Goal: Information Seeking & Learning: Learn about a topic

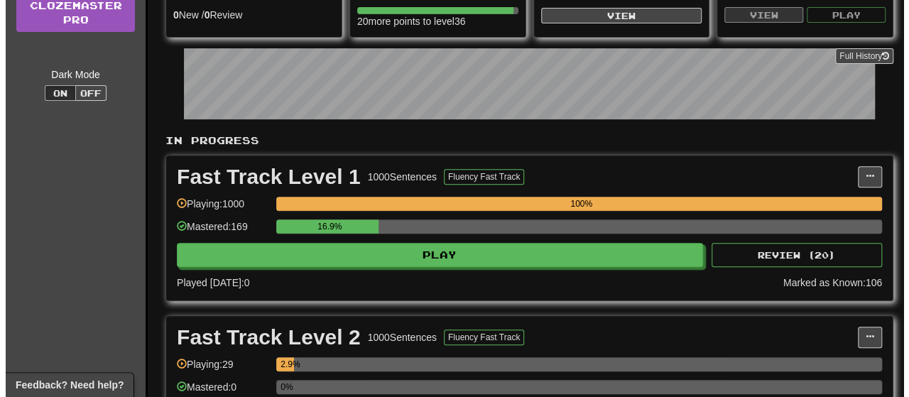
scroll to position [254, 0]
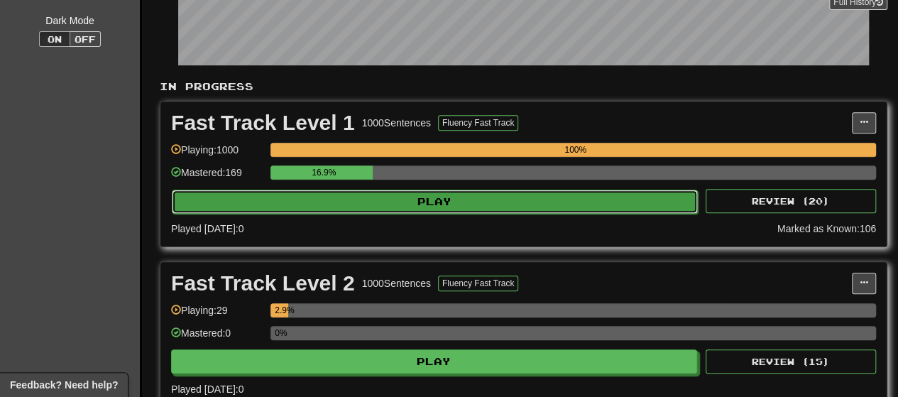
click at [529, 198] on button "Play" at bounding box center [435, 202] width 526 height 24
select select "**"
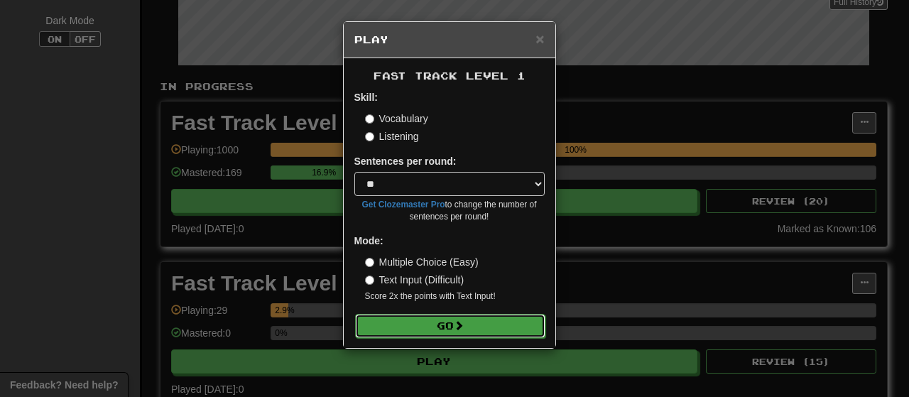
click at [501, 320] on button "Go" at bounding box center [450, 326] width 190 height 24
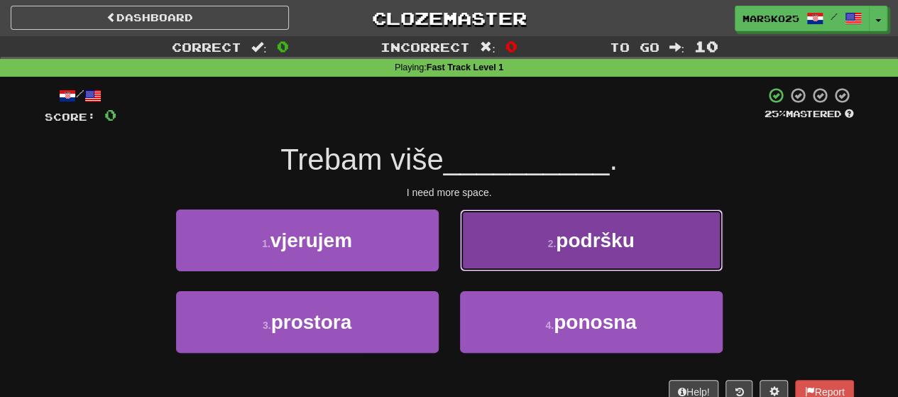
click at [522, 250] on button "2 . podršku" at bounding box center [591, 241] width 263 height 62
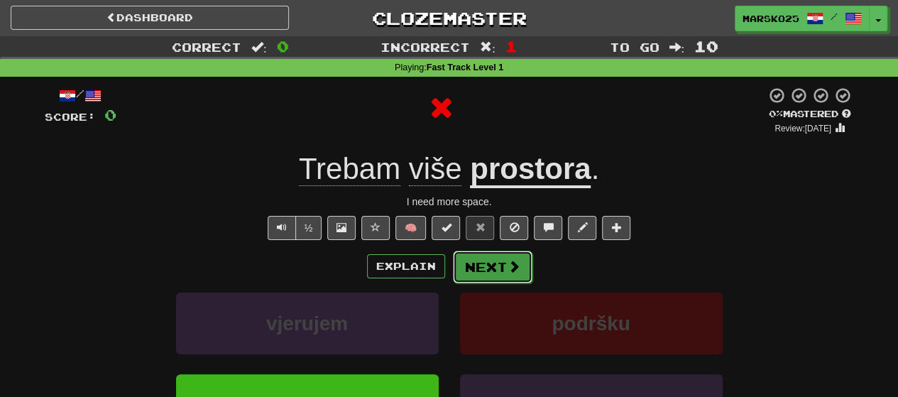
click at [500, 264] on button "Next" at bounding box center [493, 267] width 80 height 33
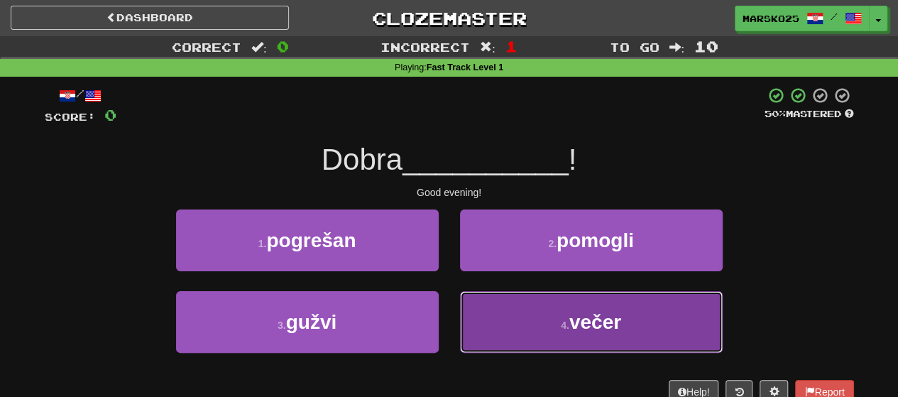
click at [530, 322] on button "4 . večer" at bounding box center [591, 322] width 263 height 62
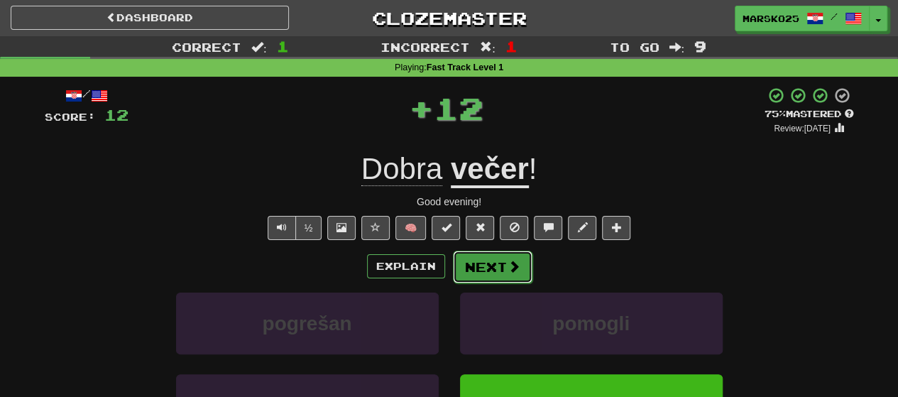
click at [496, 266] on button "Next" at bounding box center [493, 267] width 80 height 33
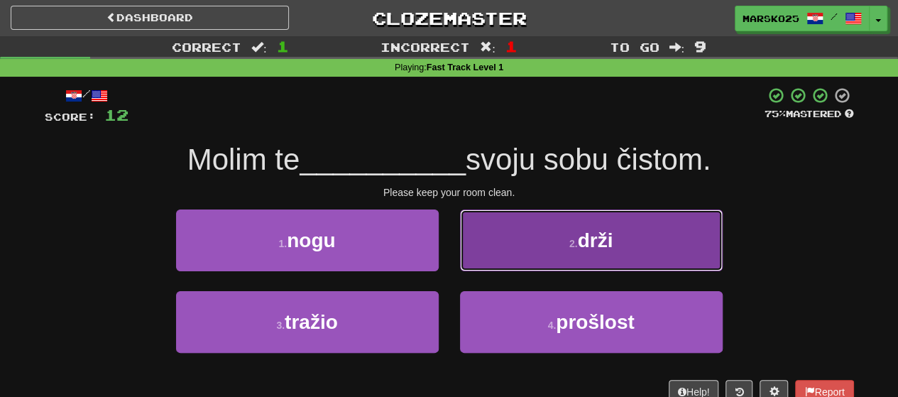
click at [500, 236] on button "2 . drži" at bounding box center [591, 241] width 263 height 62
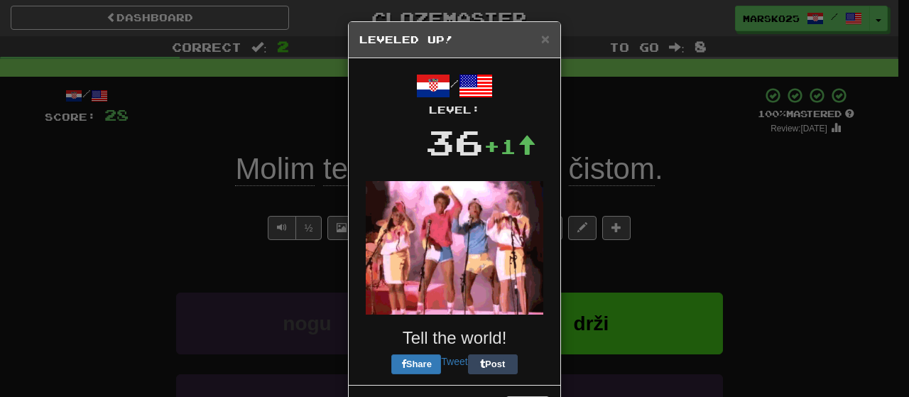
click at [478, 260] on img at bounding box center [455, 248] width 178 height 134
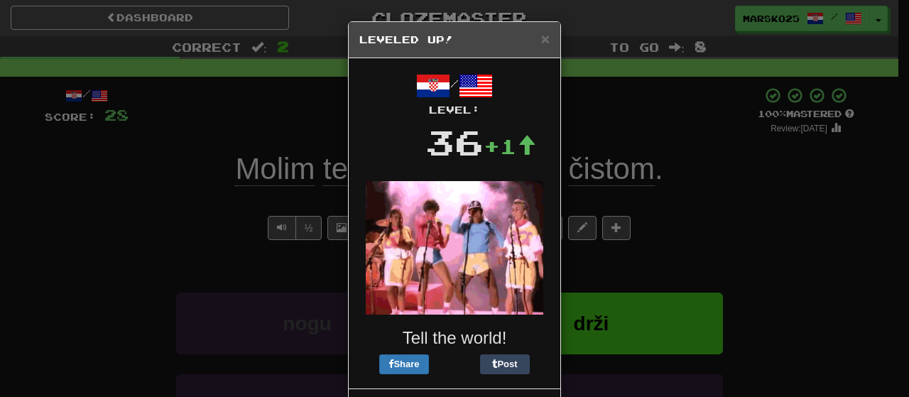
click at [534, 42] on h5 "Leveled Up!" at bounding box center [454, 40] width 190 height 14
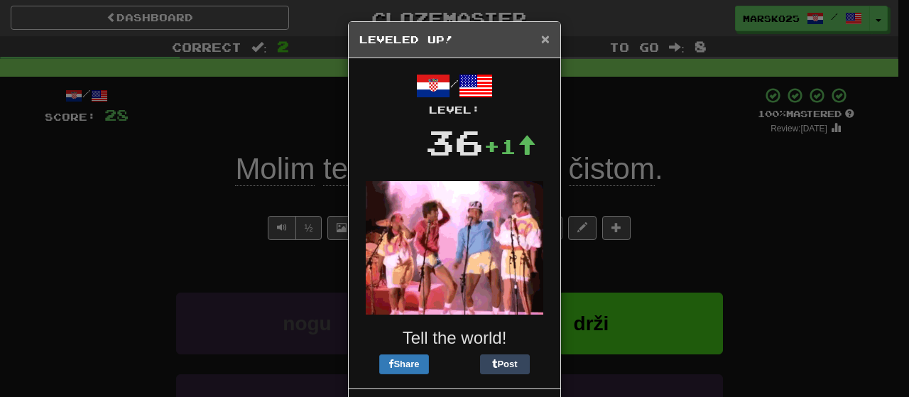
click at [541, 38] on span "×" at bounding box center [545, 39] width 9 height 16
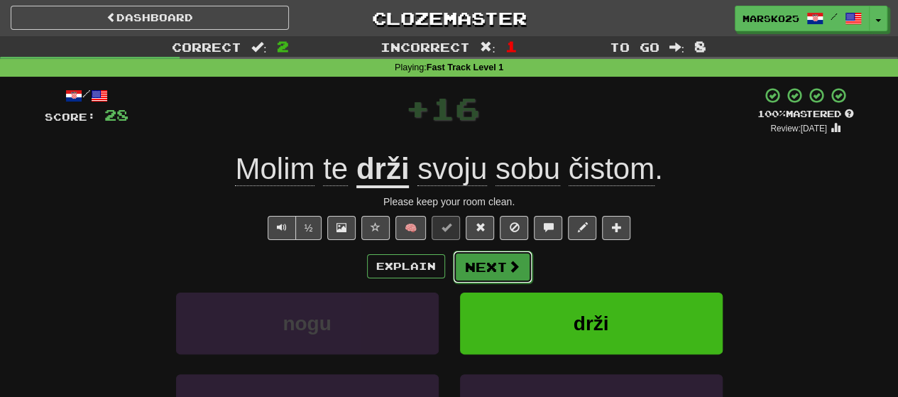
click at [499, 275] on button "Next" at bounding box center [493, 267] width 80 height 33
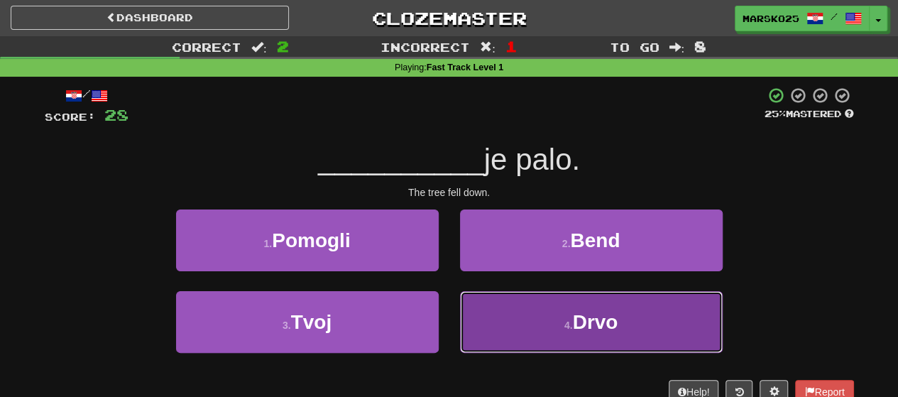
click at [523, 305] on button "4 . Drvo" at bounding box center [591, 322] width 263 height 62
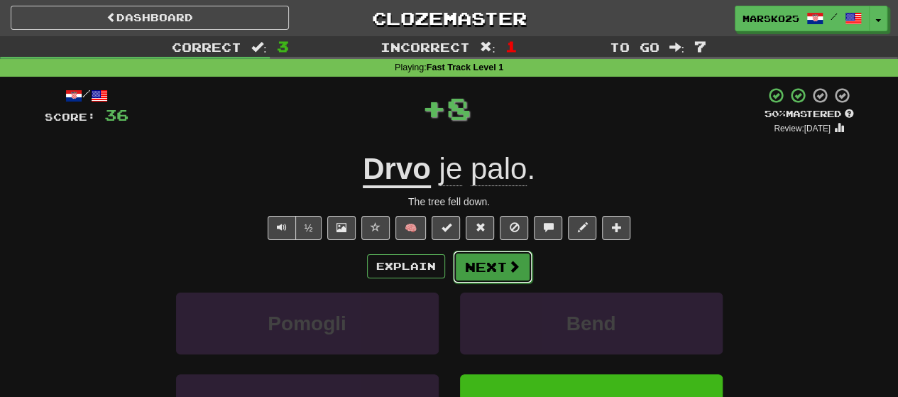
click at [499, 255] on button "Next" at bounding box center [493, 267] width 80 height 33
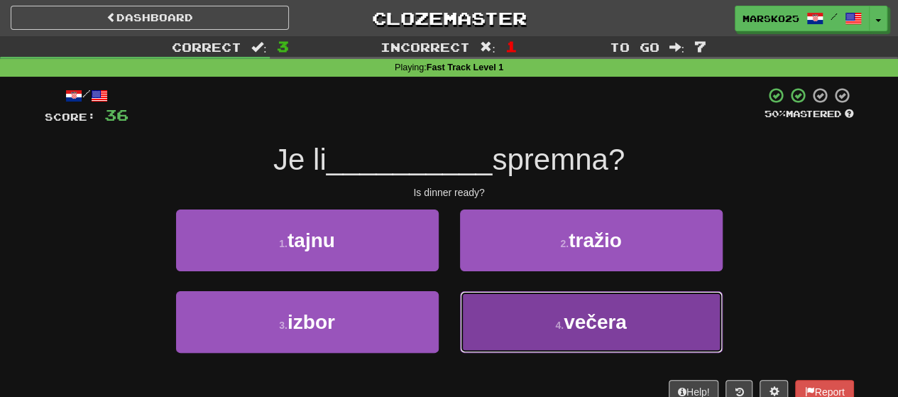
click at [533, 313] on button "4 . večera" at bounding box center [591, 322] width 263 height 62
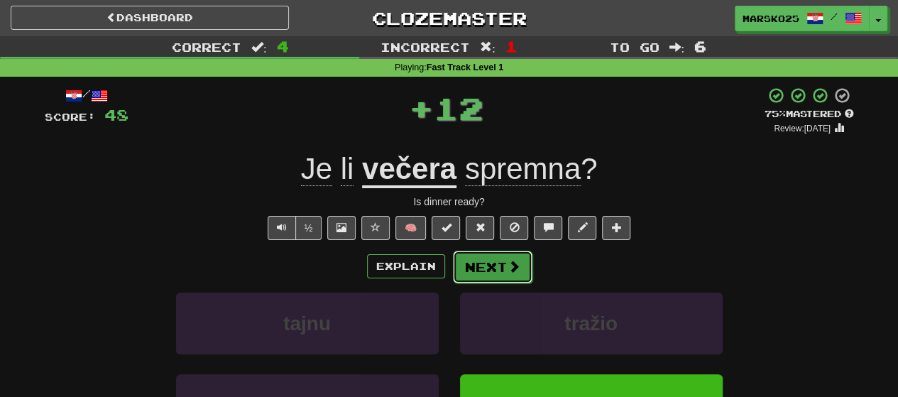
click at [489, 262] on button "Next" at bounding box center [493, 267] width 80 height 33
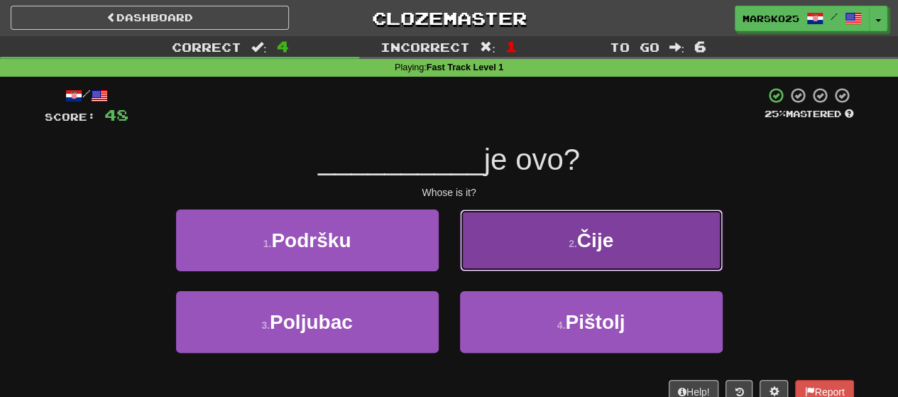
click at [525, 232] on button "2 . Čije" at bounding box center [591, 241] width 263 height 62
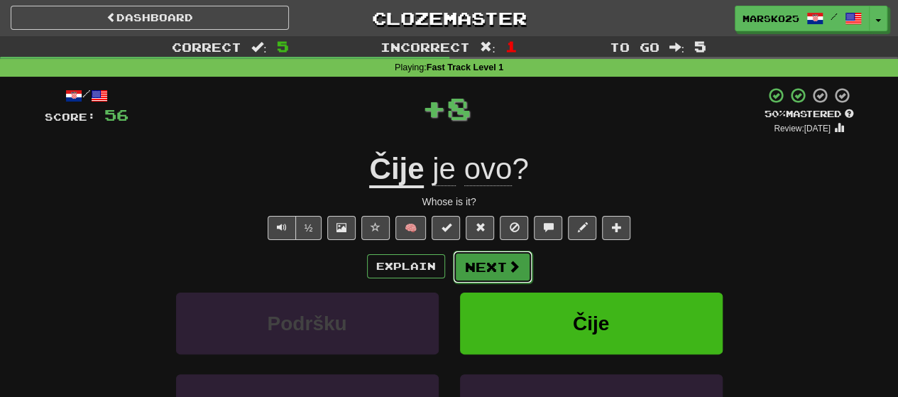
click at [491, 265] on button "Next" at bounding box center [493, 267] width 80 height 33
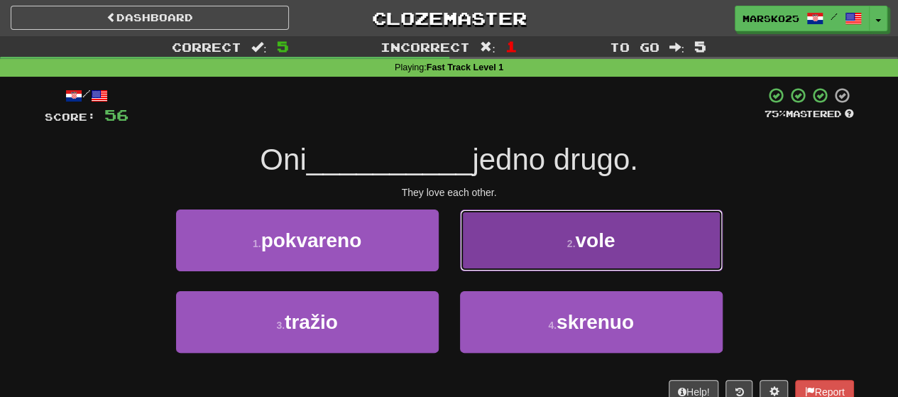
click at [538, 234] on button "2 . vole" at bounding box center [591, 241] width 263 height 62
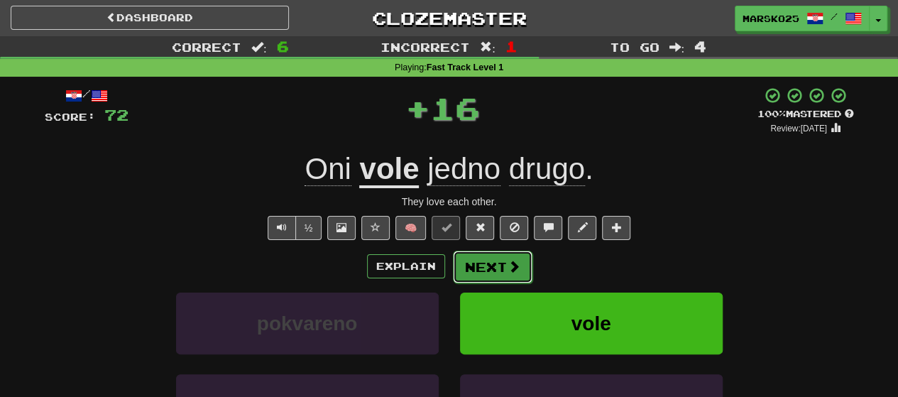
click at [493, 266] on button "Next" at bounding box center [493, 267] width 80 height 33
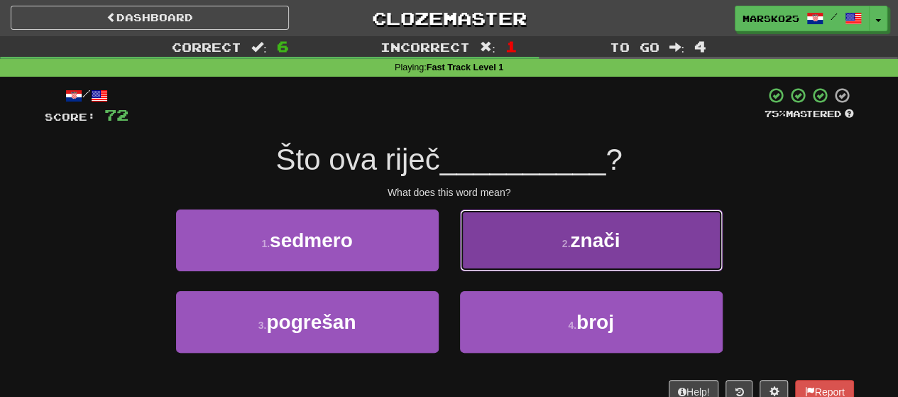
click at [523, 242] on button "2 . znači" at bounding box center [591, 241] width 263 height 62
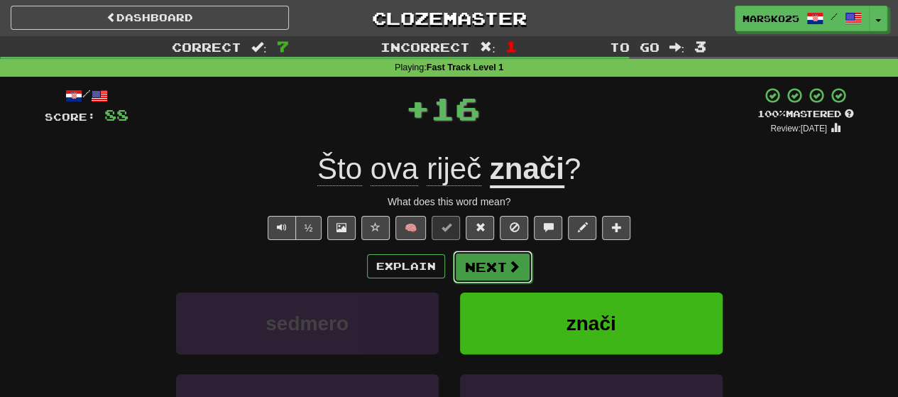
click at [492, 263] on button "Next" at bounding box center [493, 267] width 80 height 33
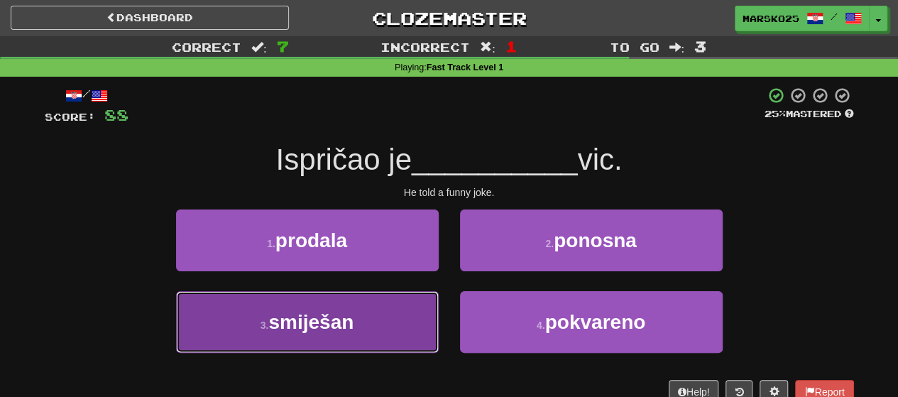
click at [408, 320] on button "3 . smiješan" at bounding box center [307, 322] width 263 height 62
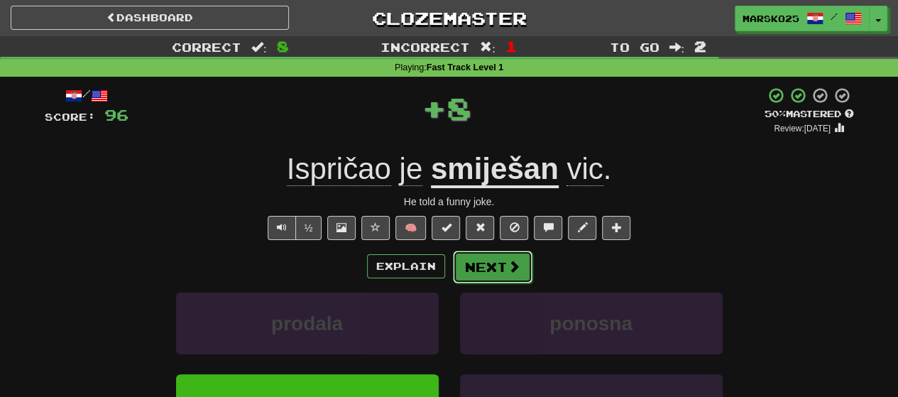
click at [499, 263] on button "Next" at bounding box center [493, 267] width 80 height 33
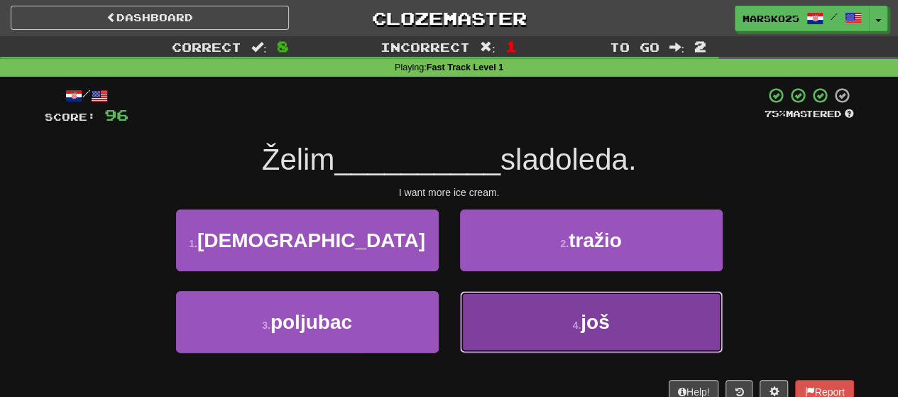
click at [504, 311] on button "4 . još" at bounding box center [591, 322] width 263 height 62
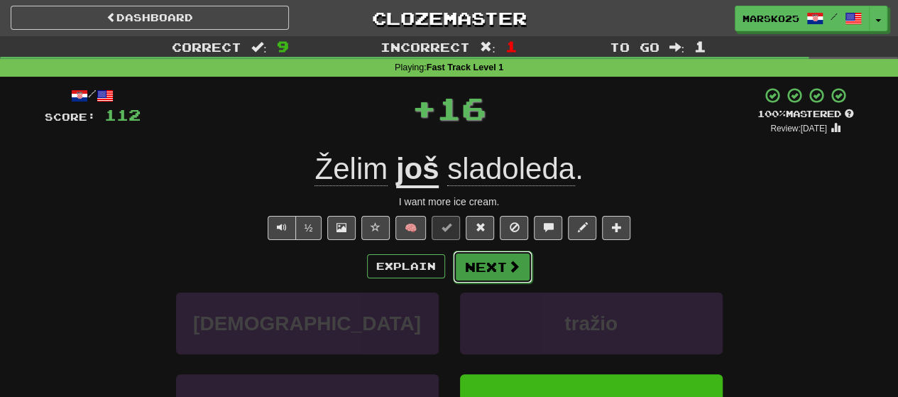
click at [484, 274] on button "Next" at bounding box center [493, 267] width 80 height 33
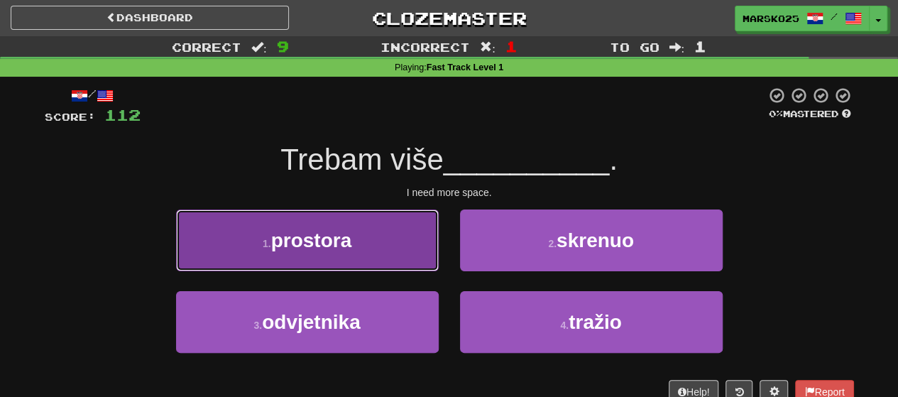
click at [403, 241] on button "1 . prostora" at bounding box center [307, 241] width 263 height 62
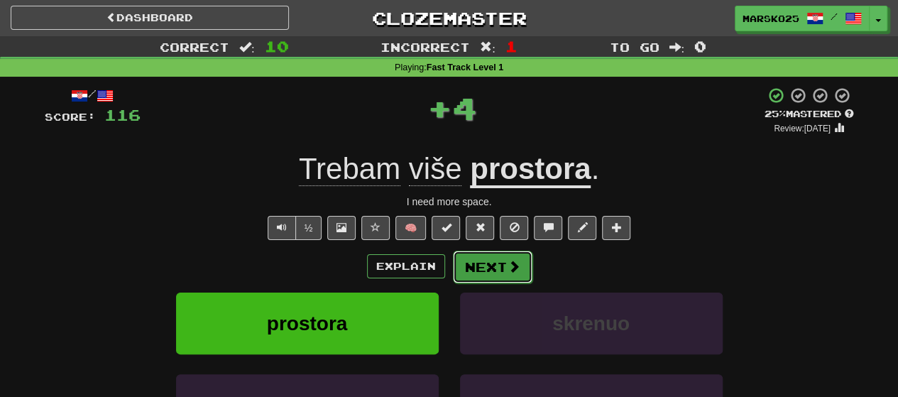
click at [503, 266] on button "Next" at bounding box center [493, 267] width 80 height 33
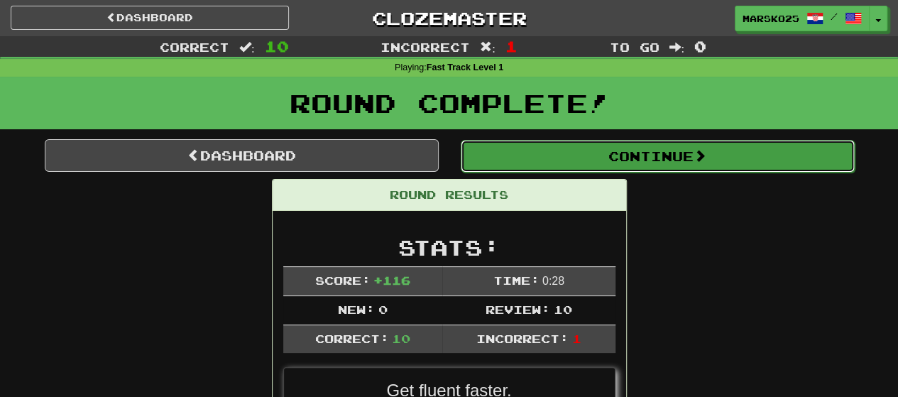
click at [525, 154] on button "Continue" at bounding box center [658, 156] width 394 height 33
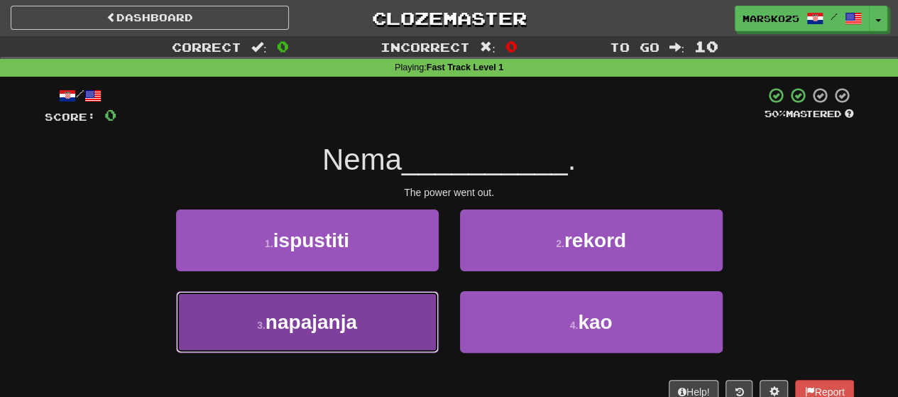
click at [402, 317] on button "3 . napajanja" at bounding box center [307, 322] width 263 height 62
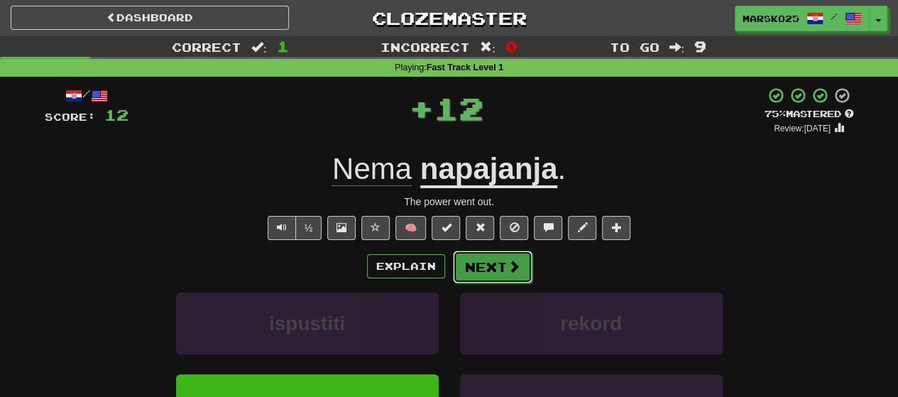
click at [483, 261] on button "Next" at bounding box center [493, 267] width 80 height 33
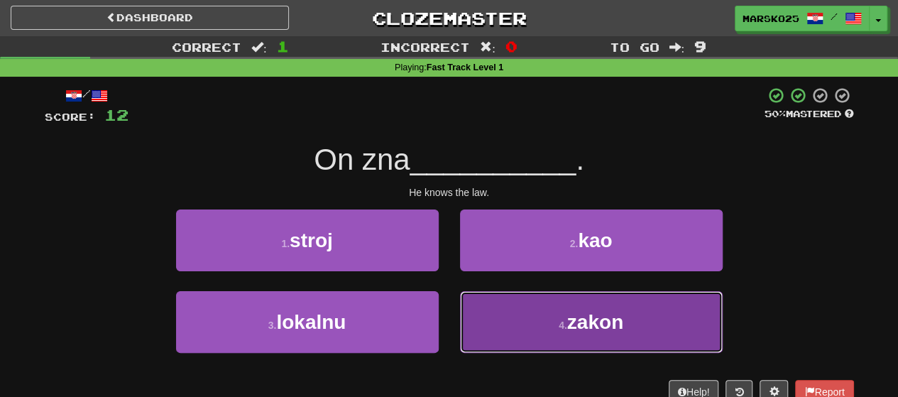
click at [499, 314] on button "4 . zakon" at bounding box center [591, 322] width 263 height 62
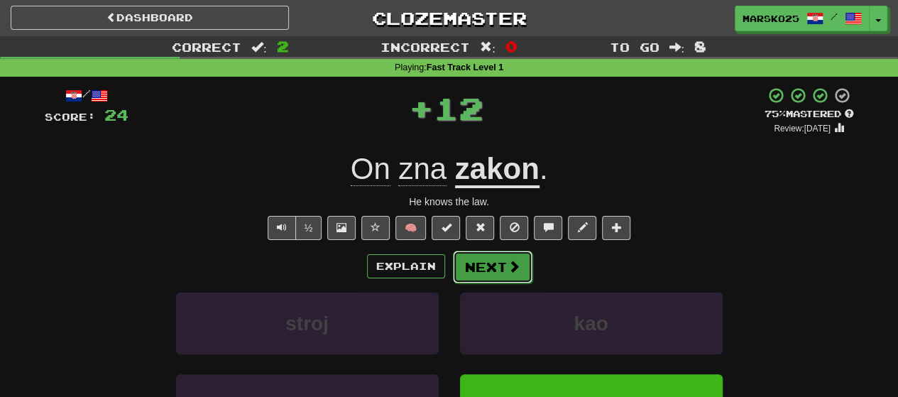
click at [489, 266] on button "Next" at bounding box center [493, 267] width 80 height 33
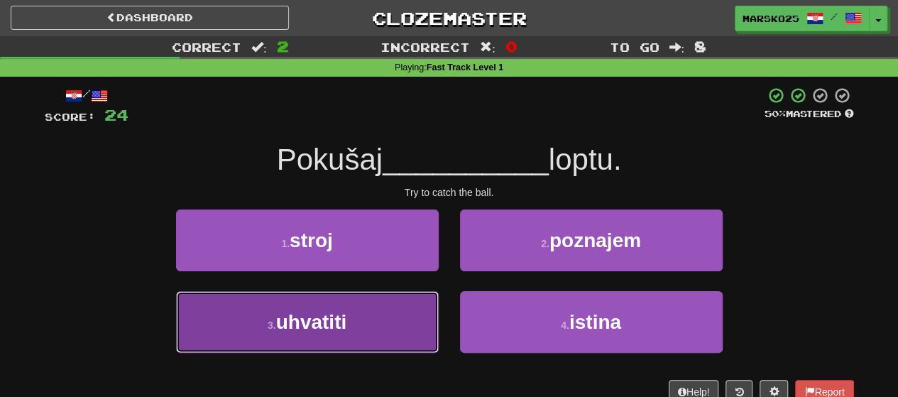
click at [378, 309] on button "3 . uhvatiti" at bounding box center [307, 322] width 263 height 62
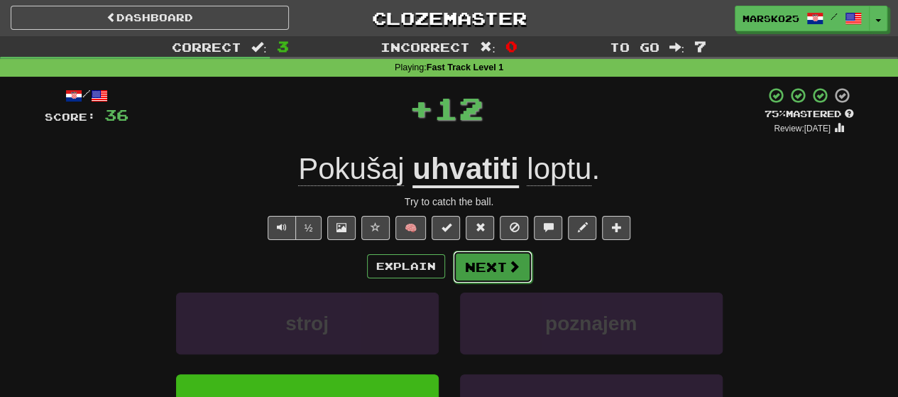
click at [478, 264] on button "Next" at bounding box center [493, 267] width 80 height 33
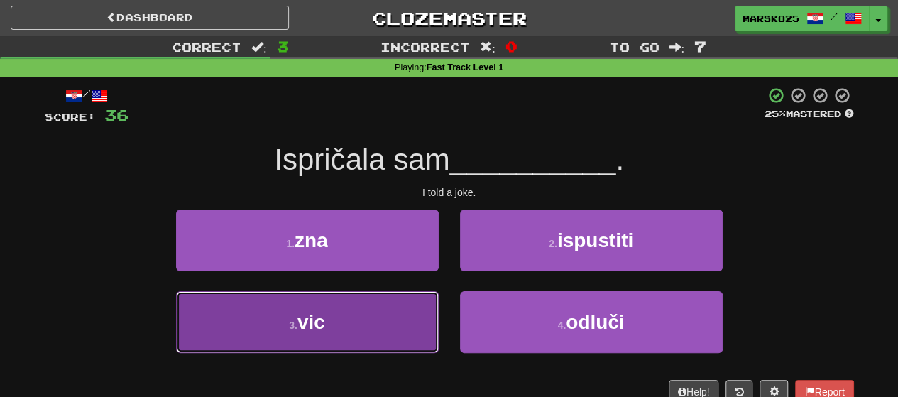
click at [375, 315] on button "3 . vic" at bounding box center [307, 322] width 263 height 62
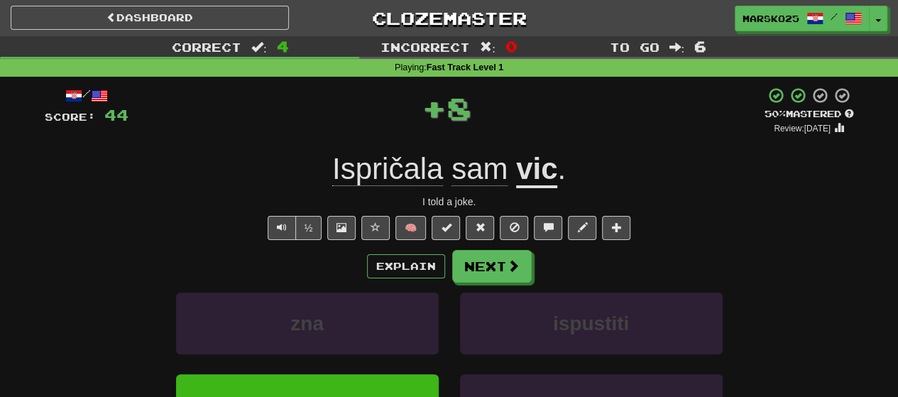
click at [494, 247] on div "/ Score: 44 + 8 50 % Mastered Review: 2025-09-28 Ispričala sam vic . I told a j…" at bounding box center [450, 298] width 810 height 422
click at [494, 264] on button "Next" at bounding box center [493, 267] width 80 height 33
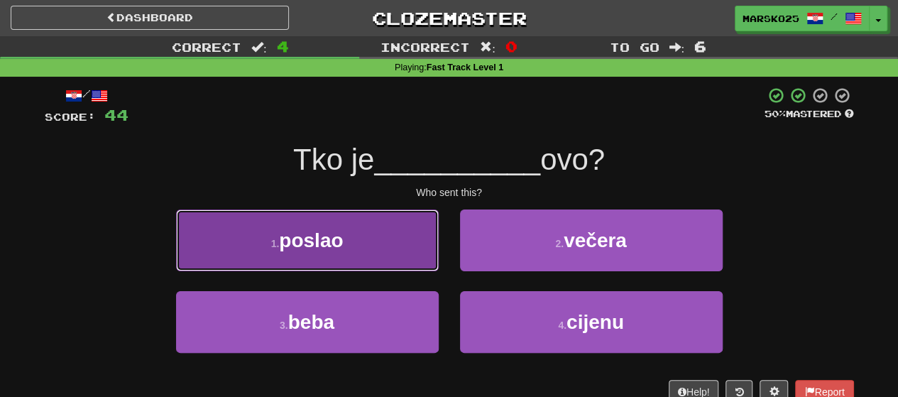
click at [401, 249] on button "1 . poslao" at bounding box center [307, 241] width 263 height 62
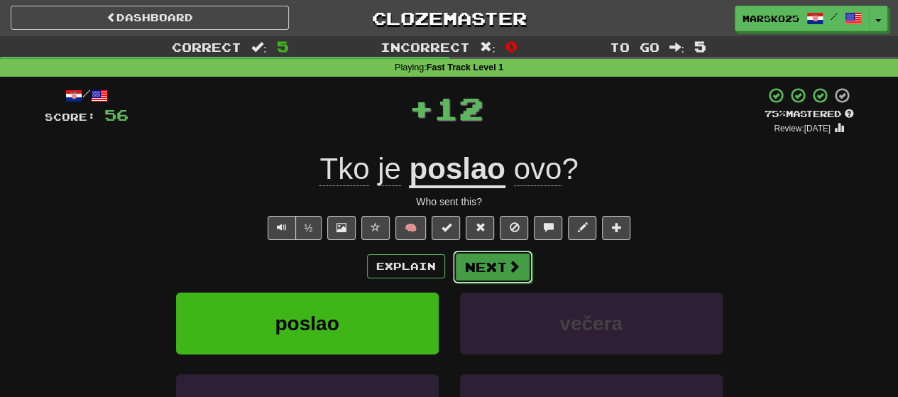
click at [515, 261] on span at bounding box center [514, 266] width 13 height 13
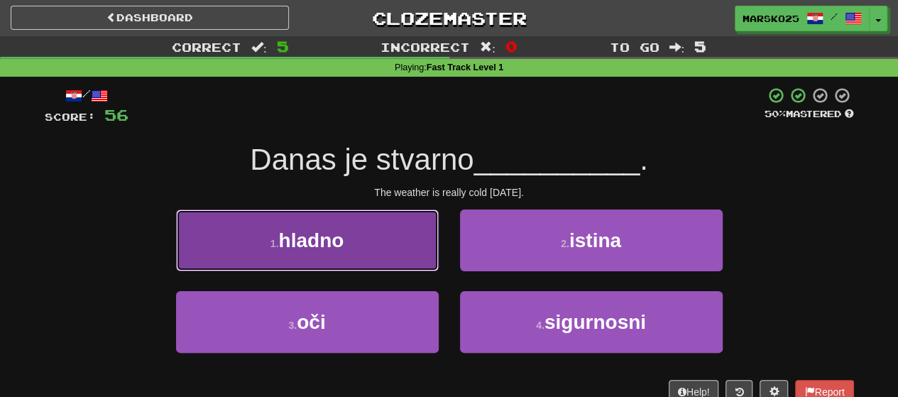
click at [399, 235] on button "1 . hladno" at bounding box center [307, 241] width 263 height 62
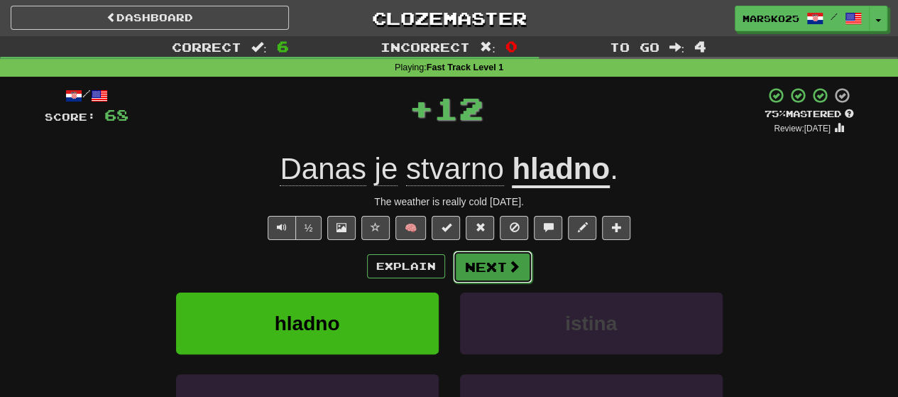
click at [524, 260] on button "Next" at bounding box center [493, 267] width 80 height 33
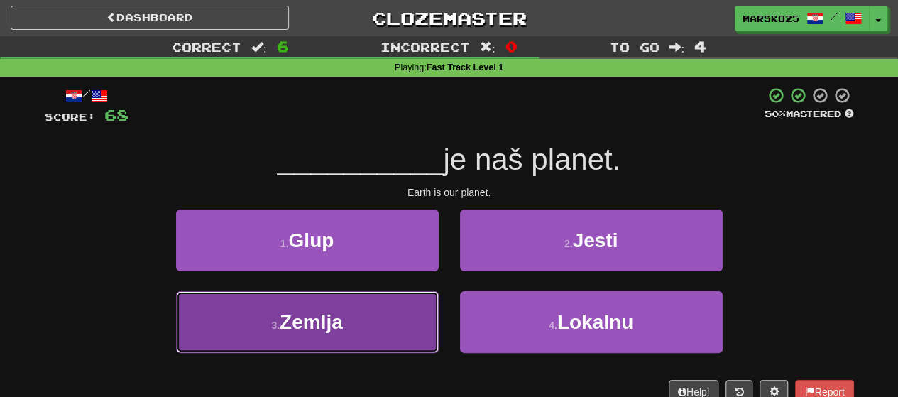
click at [396, 302] on button "3 . Zemlja" at bounding box center [307, 322] width 263 height 62
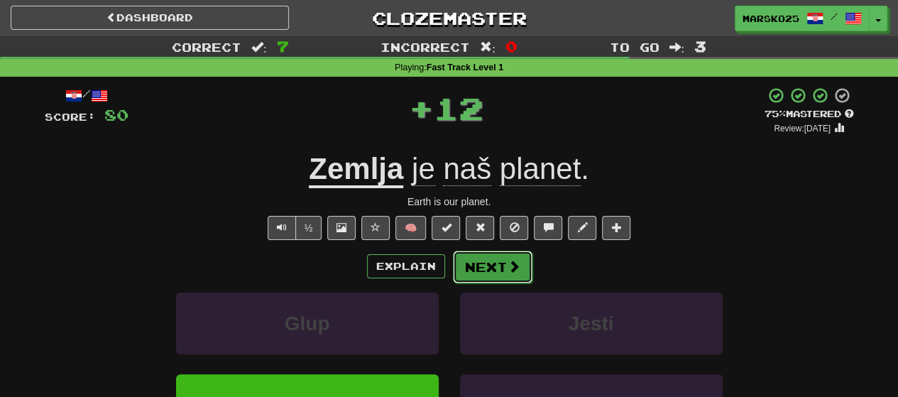
click at [496, 267] on button "Next" at bounding box center [493, 267] width 80 height 33
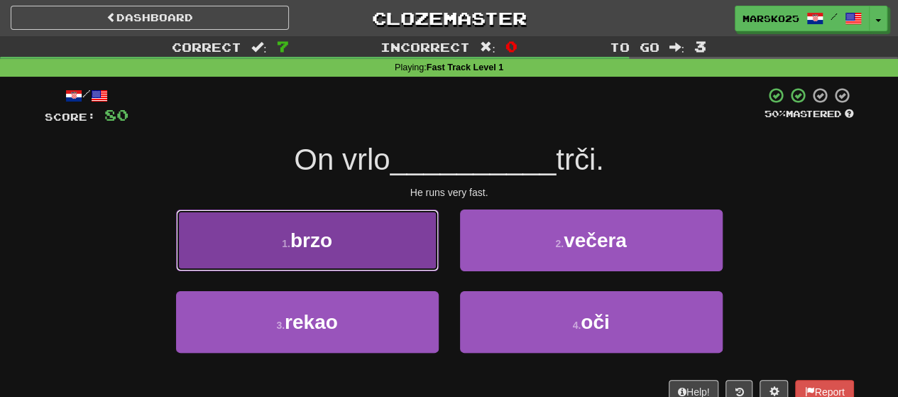
click at [389, 251] on button "1 . brzo" at bounding box center [307, 241] width 263 height 62
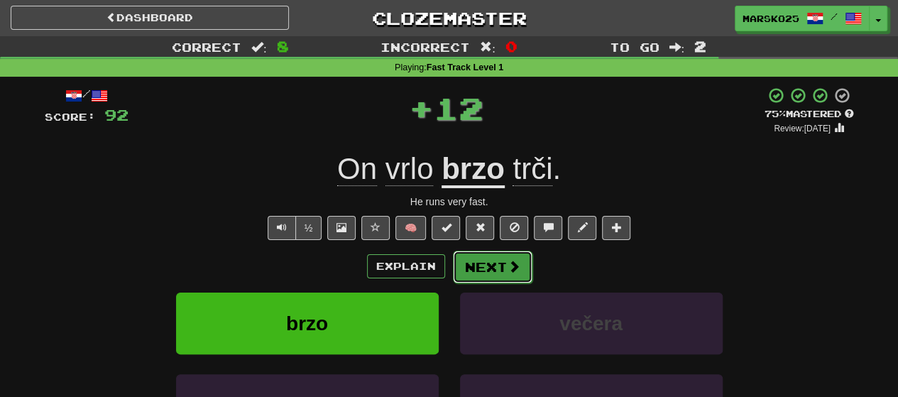
click at [498, 263] on button "Next" at bounding box center [493, 267] width 80 height 33
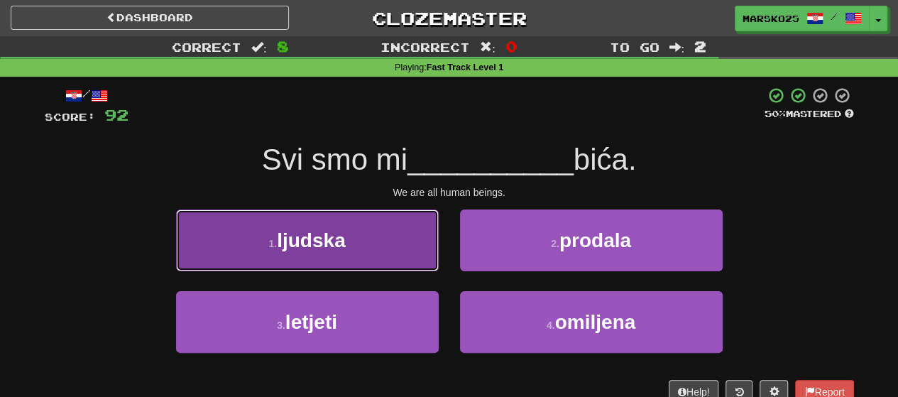
click at [398, 255] on button "1 . ljudska" at bounding box center [307, 241] width 263 height 62
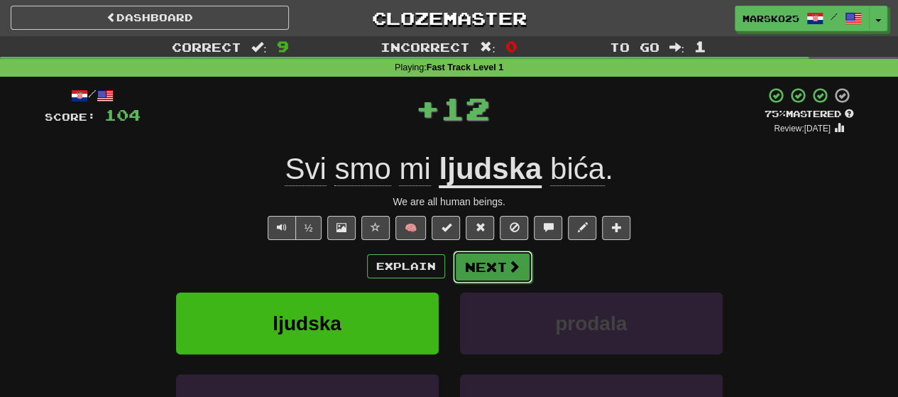
click at [493, 259] on button "Next" at bounding box center [493, 267] width 80 height 33
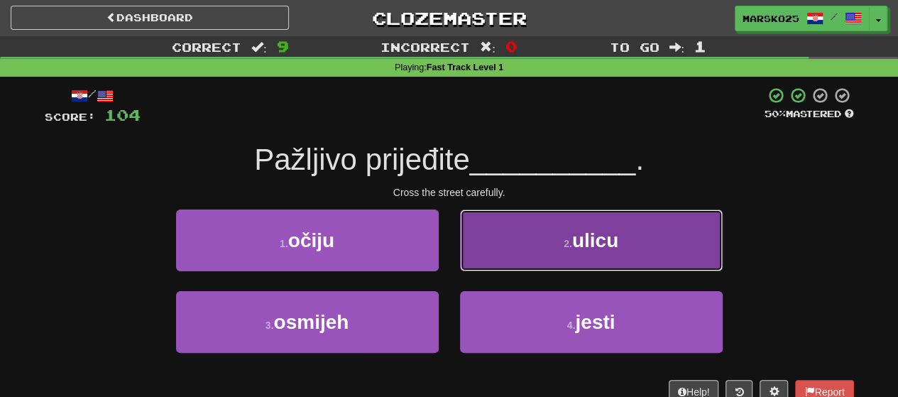
click at [509, 224] on button "2 . ulicu" at bounding box center [591, 241] width 263 height 62
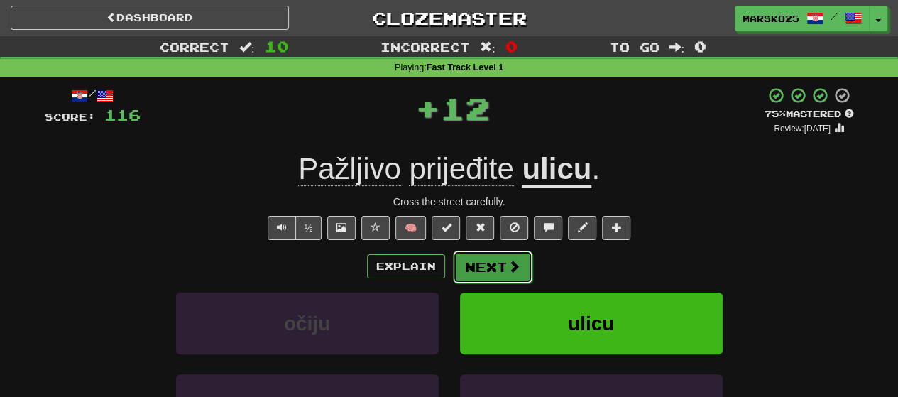
click at [487, 271] on button "Next" at bounding box center [493, 267] width 80 height 33
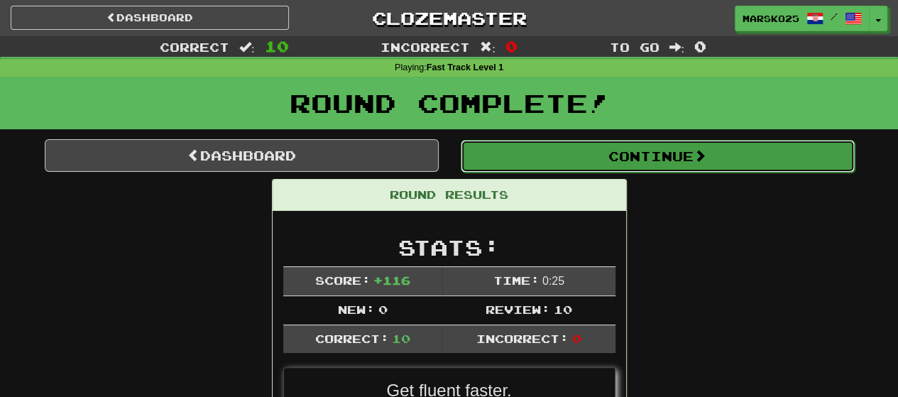
click at [496, 146] on button "Continue" at bounding box center [658, 156] width 394 height 33
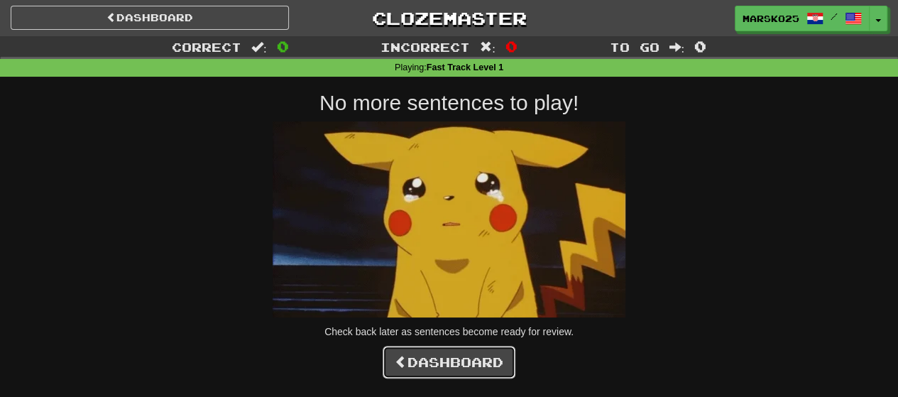
click at [418, 357] on link "Dashboard" at bounding box center [449, 362] width 133 height 33
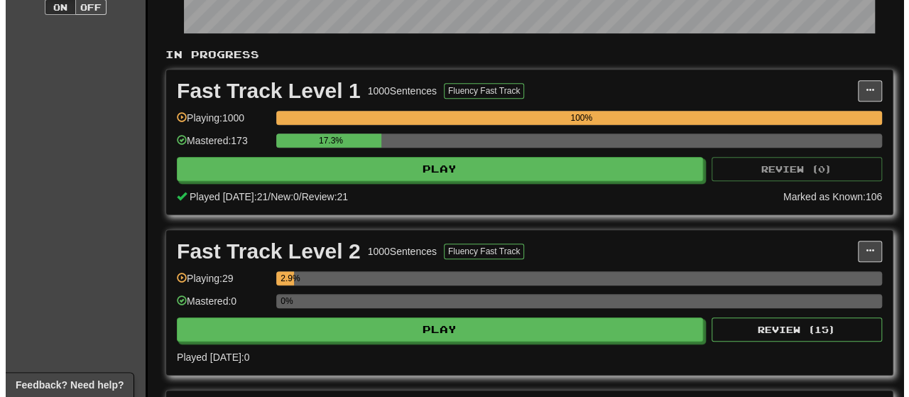
scroll to position [293, 0]
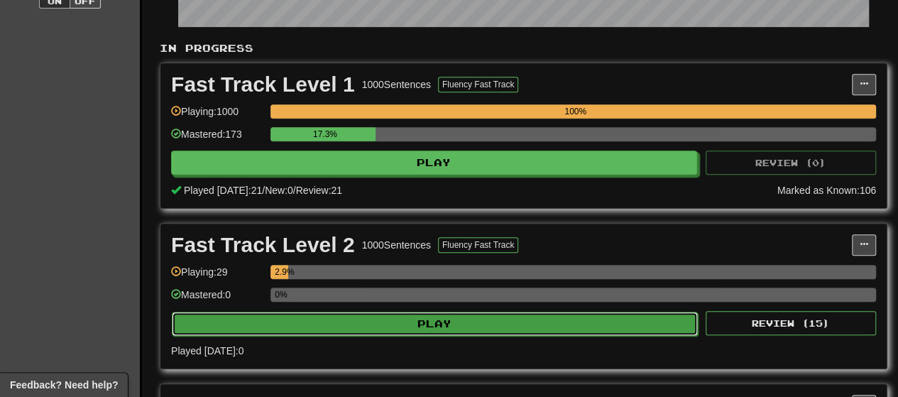
click at [604, 315] on button "Play" at bounding box center [435, 324] width 526 height 24
select select "**"
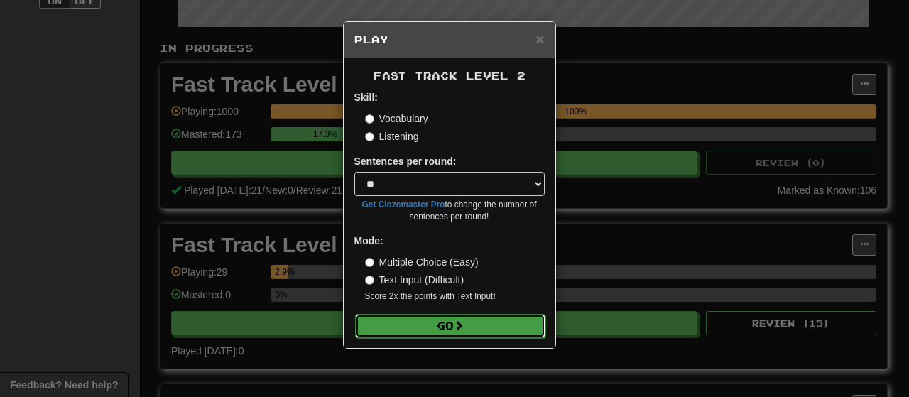
click at [493, 325] on button "Go" at bounding box center [450, 326] width 190 height 24
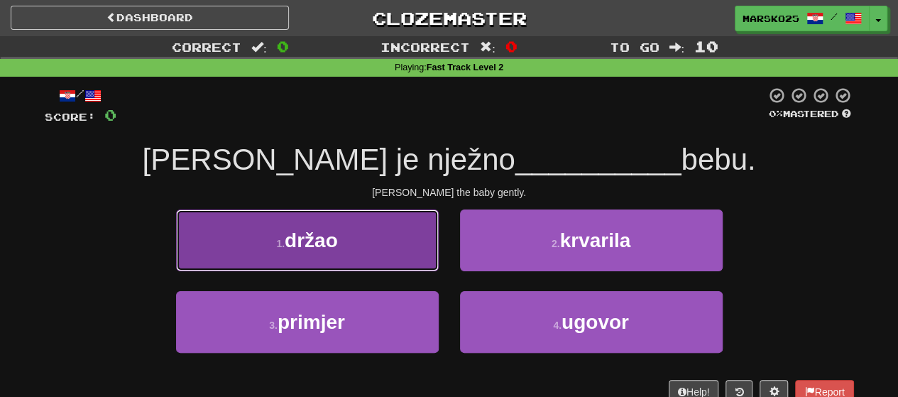
click at [389, 245] on button "1 . držao" at bounding box center [307, 241] width 263 height 62
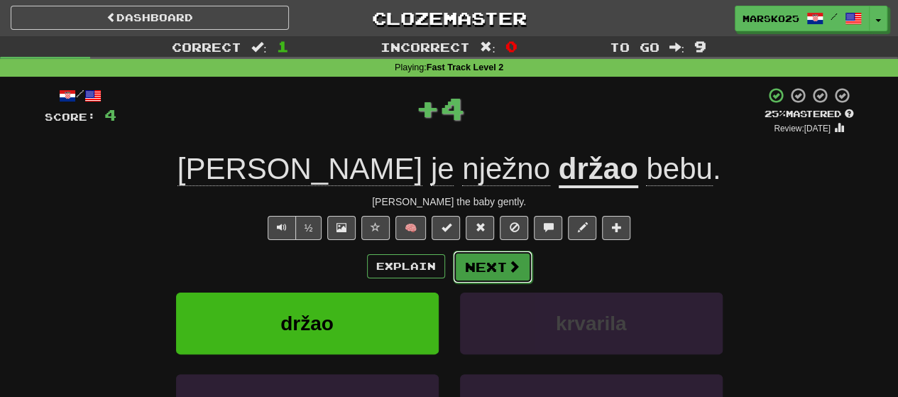
click at [487, 265] on button "Next" at bounding box center [493, 267] width 80 height 33
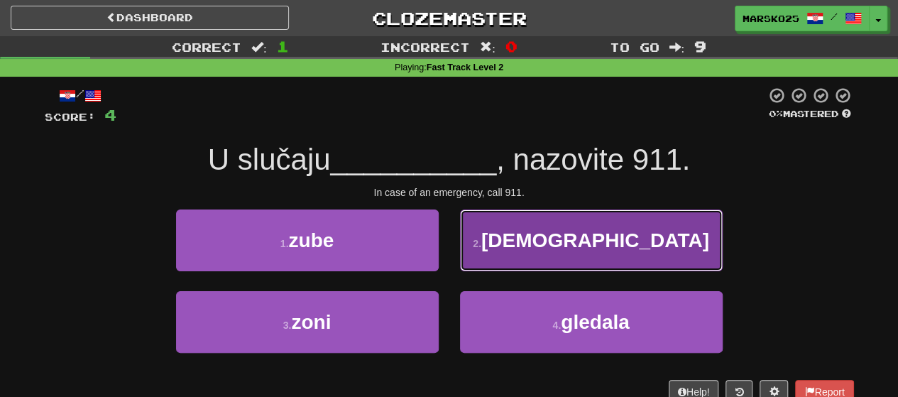
click at [514, 239] on button "2 . hitnosti" at bounding box center [591, 241] width 263 height 62
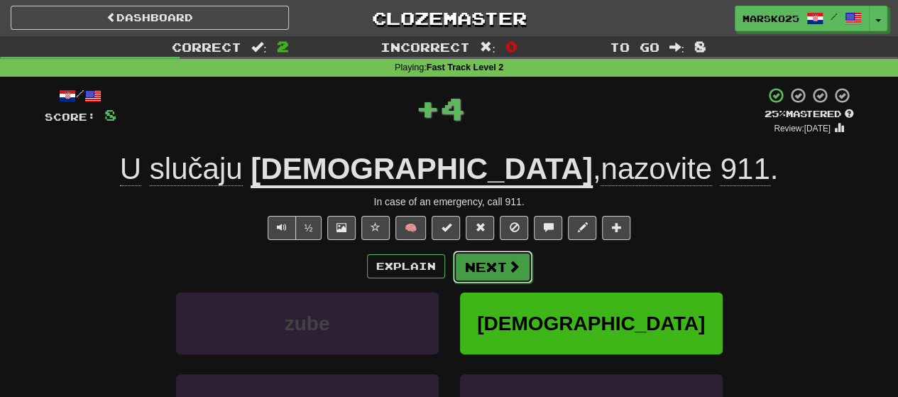
click at [487, 259] on button "Next" at bounding box center [493, 267] width 80 height 33
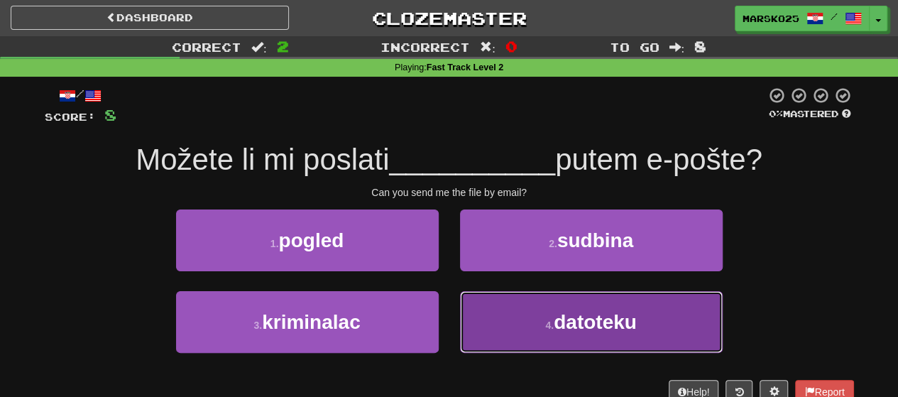
click at [503, 316] on button "4 . datoteku" at bounding box center [591, 322] width 263 height 62
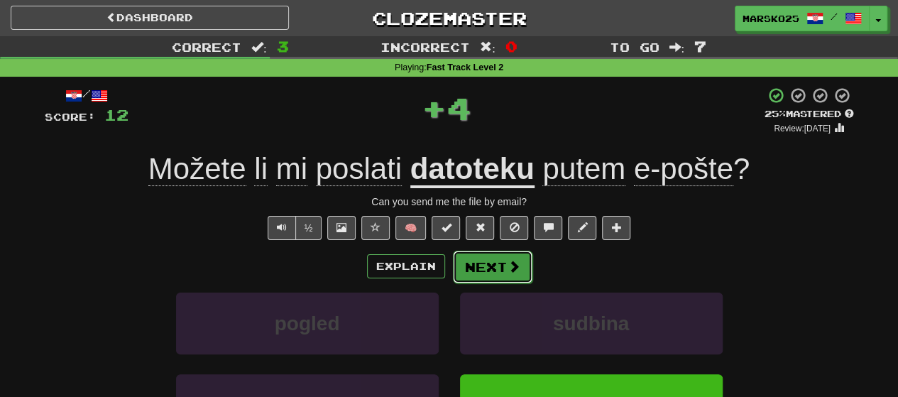
click at [513, 261] on span at bounding box center [514, 266] width 13 height 13
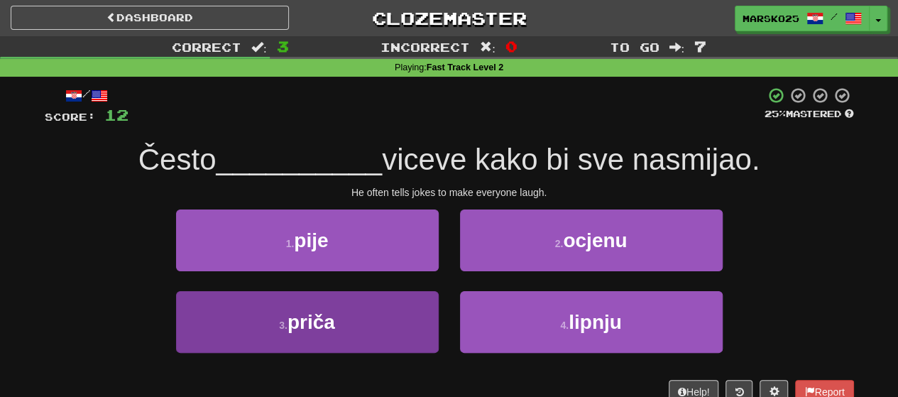
drag, startPoint x: 397, startPoint y: 356, endPoint x: 399, endPoint y: 345, distance: 10.9
click at [397, 354] on div "3 . priča" at bounding box center [307, 332] width 284 height 82
click at [403, 327] on button "3 . priča" at bounding box center [307, 322] width 263 height 62
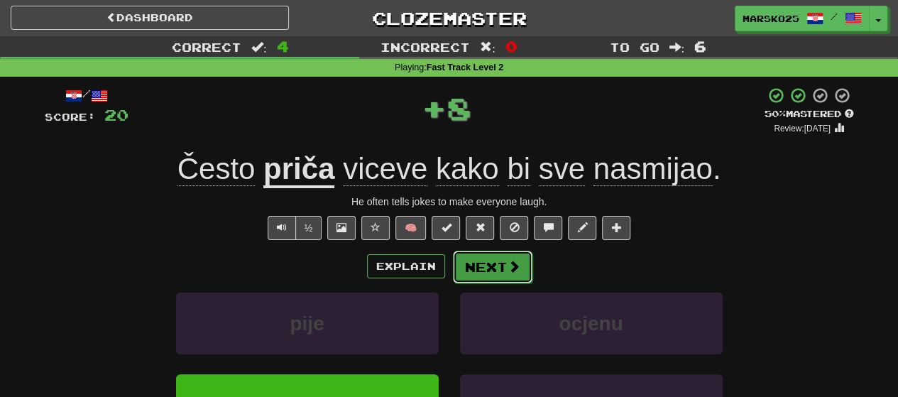
click at [477, 276] on button "Next" at bounding box center [493, 267] width 80 height 33
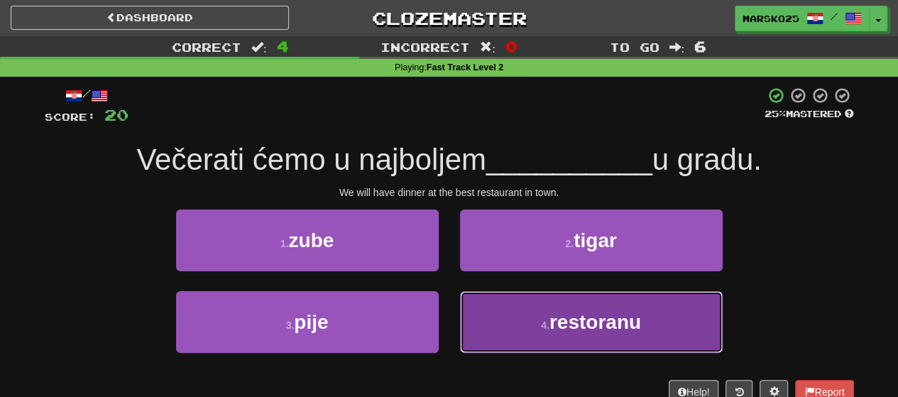
click at [533, 344] on button "4 . restoranu" at bounding box center [591, 322] width 263 height 62
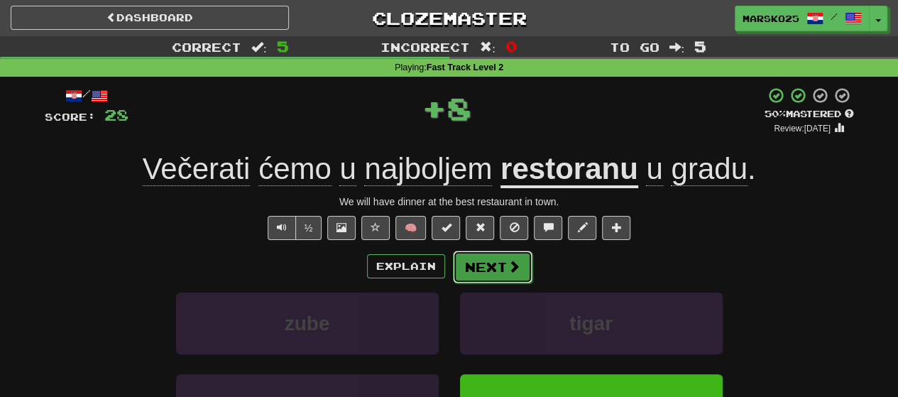
click at [508, 263] on span at bounding box center [514, 266] width 13 height 13
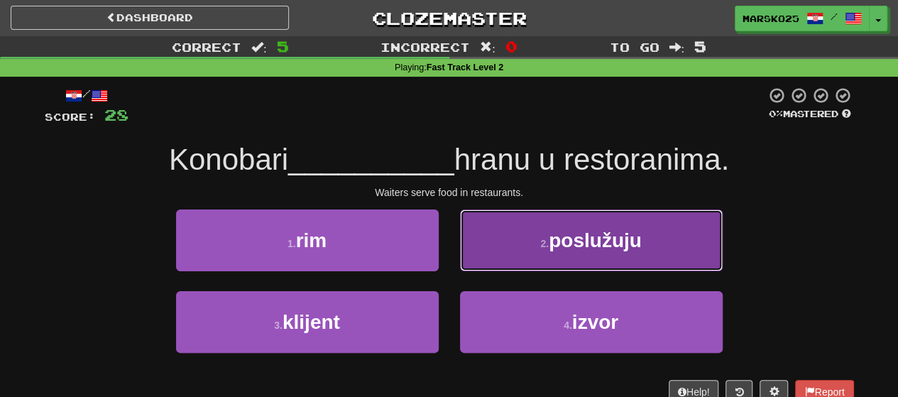
click at [523, 239] on button "2 . poslužuju" at bounding box center [591, 241] width 263 height 62
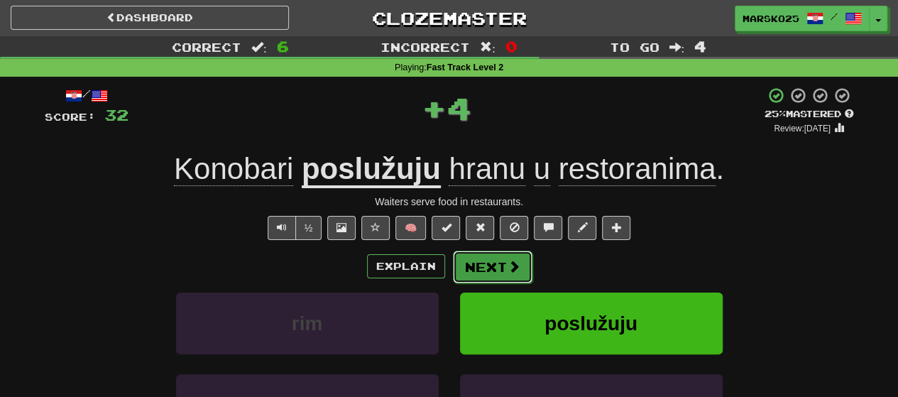
click at [496, 271] on button "Next" at bounding box center [493, 267] width 80 height 33
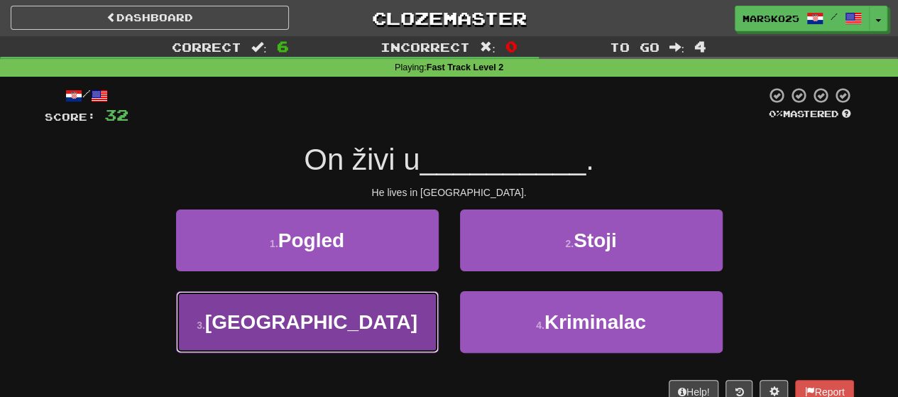
click at [420, 323] on button "3 . Engleskoj" at bounding box center [307, 322] width 263 height 62
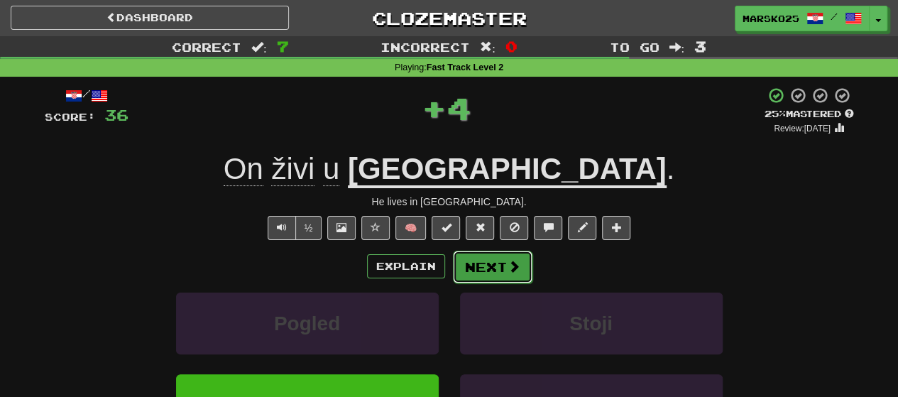
click at [517, 263] on span at bounding box center [514, 266] width 13 height 13
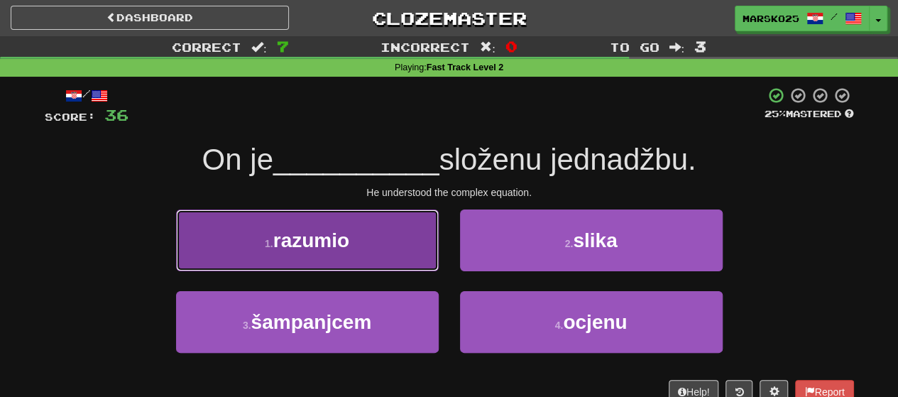
click at [399, 256] on button "1 . razumio" at bounding box center [307, 241] width 263 height 62
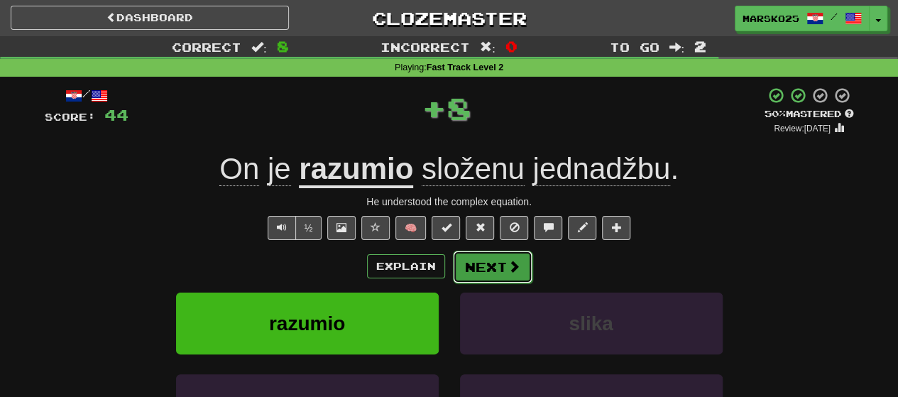
click at [496, 266] on button "Next" at bounding box center [493, 267] width 80 height 33
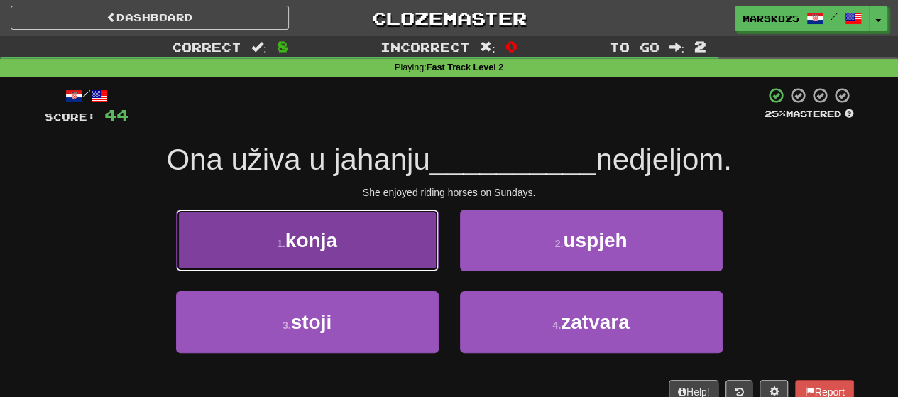
click at [379, 234] on button "1 . konja" at bounding box center [307, 241] width 263 height 62
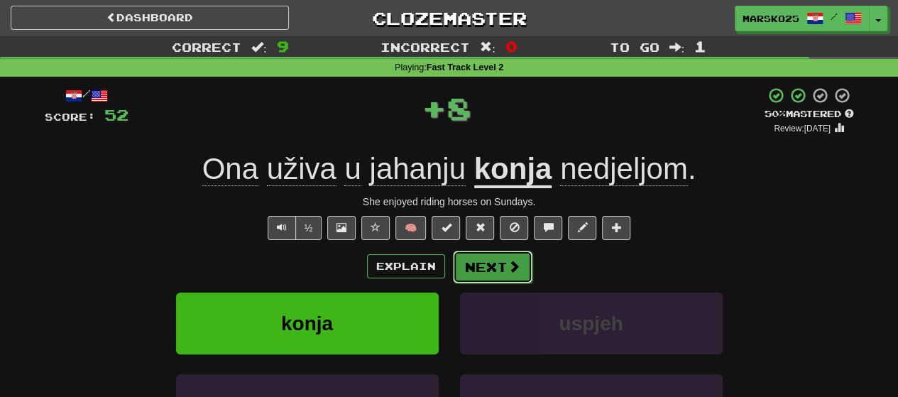
click at [494, 262] on button "Next" at bounding box center [493, 267] width 80 height 33
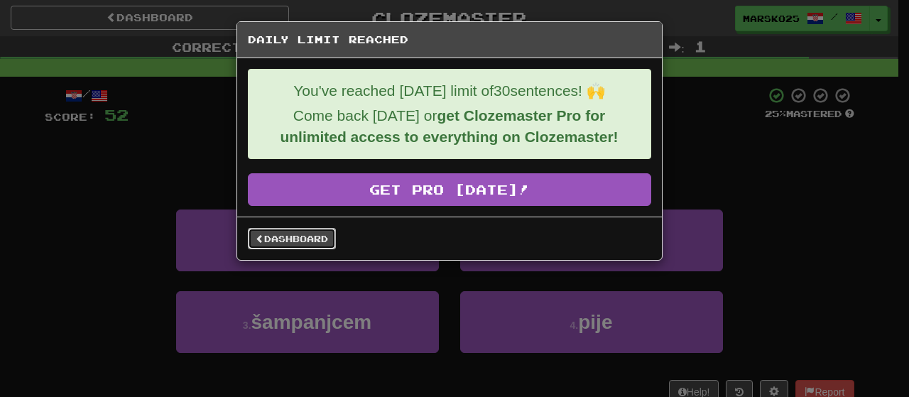
click at [303, 237] on link "Dashboard" at bounding box center [292, 238] width 88 height 21
